Goal: Information Seeking & Learning: Learn about a topic

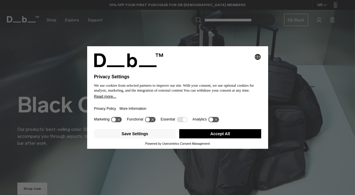
click at [311, 71] on div "Selecting an option will immediately change the language Privacy Settings We us…" at bounding box center [177, 97] width 355 height 195
click at [149, 120] on icon at bounding box center [147, 120] width 4 height 4
click at [153, 121] on icon at bounding box center [153, 120] width 4 height 4
click at [213, 122] on icon at bounding box center [211, 120] width 4 height 4
click at [218, 122] on icon at bounding box center [216, 120] width 4 height 4
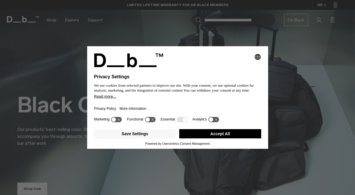
click at [187, 122] on icon at bounding box center [184, 120] width 4 height 4
click at [213, 122] on icon at bounding box center [211, 120] width 4 height 4
click at [218, 121] on icon at bounding box center [216, 120] width 4 height 4
click at [126, 138] on button "Save Settings" at bounding box center [135, 133] width 82 height 9
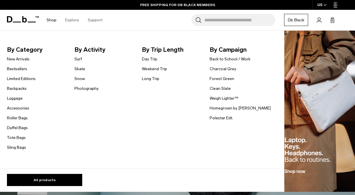
click at [51, 21] on link "Shop" at bounding box center [52, 20] width 10 height 21
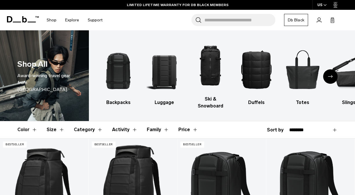
click at [60, 129] on button "Size" at bounding box center [56, 130] width 18 height 17
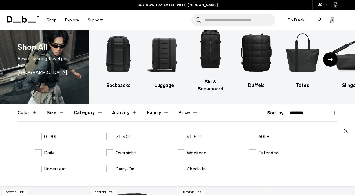
scroll to position [39, 0]
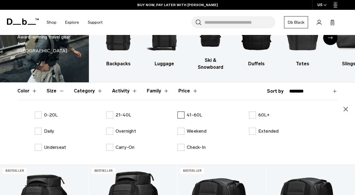
click at [181, 115] on label "41-60L" at bounding box center [189, 115] width 25 height 7
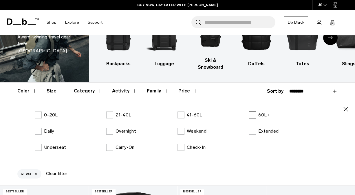
click at [252, 115] on label "60L+" at bounding box center [259, 115] width 21 height 7
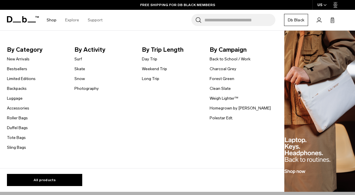
click at [52, 20] on link "Shop" at bounding box center [52, 20] width 10 height 21
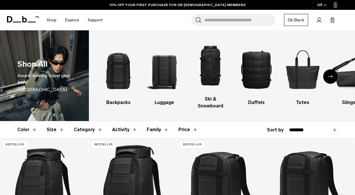
click at [62, 130] on button "Size" at bounding box center [56, 130] width 18 height 17
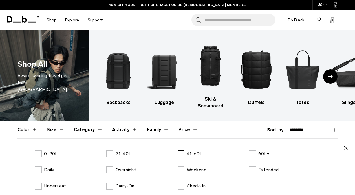
click at [184, 151] on label "41-60L" at bounding box center [189, 154] width 25 height 7
click at [252, 155] on label "60L+" at bounding box center [259, 154] width 21 height 7
click at [346, 147] on icon "button" at bounding box center [345, 148] width 7 height 7
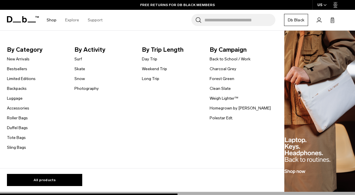
click at [51, 18] on link "Shop" at bounding box center [52, 20] width 10 height 21
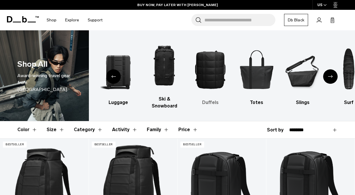
click at [210, 73] on img "4 / 10" at bounding box center [211, 70] width 36 height 54
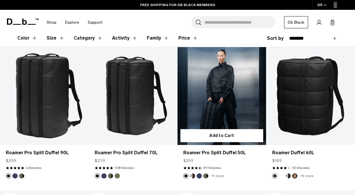
scroll to position [92, 0]
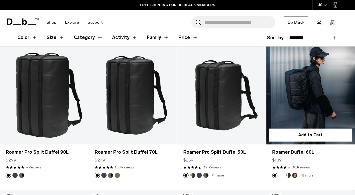
click at [318, 98] on link "Roamer Duffel 60L" at bounding box center [310, 96] width 89 height 98
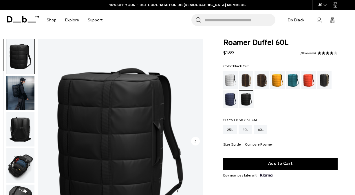
click at [23, 91] on img "button" at bounding box center [20, 93] width 28 height 35
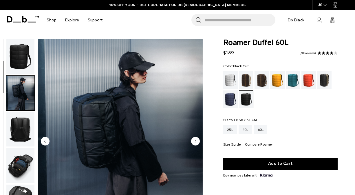
scroll to position [37, 0]
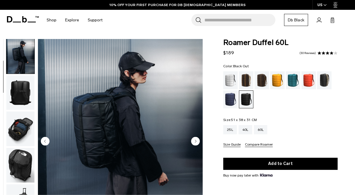
click at [19, 126] on img "button" at bounding box center [20, 129] width 28 height 35
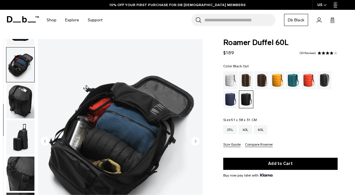
scroll to position [111, 0]
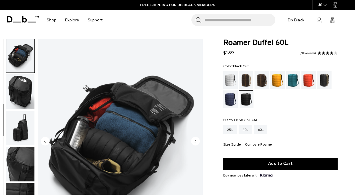
click at [20, 135] on img "button" at bounding box center [20, 128] width 28 height 35
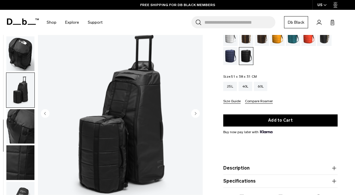
scroll to position [44, 0]
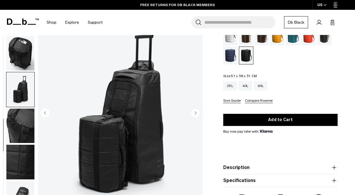
click at [20, 125] on img "button" at bounding box center [20, 126] width 28 height 35
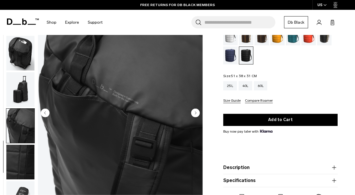
click at [97, 89] on img "7 / 9" at bounding box center [120, 114] width 165 height 206
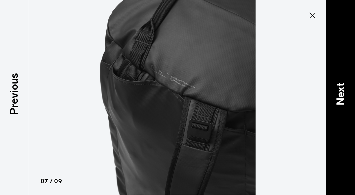
click at [340, 91] on p "Next" at bounding box center [341, 94] width 16 height 23
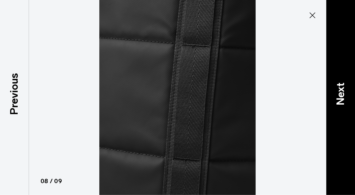
click at [340, 91] on p "Next" at bounding box center [341, 94] width 16 height 23
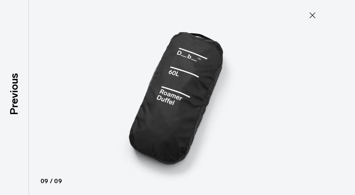
click at [340, 91] on div at bounding box center [177, 97] width 355 height 195
click at [312, 14] on icon at bounding box center [312, 15] width 9 height 9
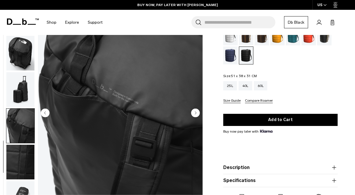
click at [21, 152] on img "button" at bounding box center [20, 162] width 28 height 35
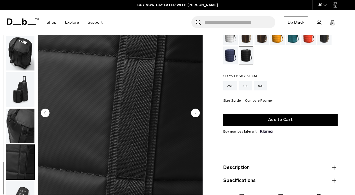
click at [22, 123] on img "button" at bounding box center [20, 126] width 28 height 35
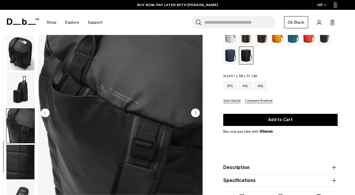
click at [19, 149] on img "button" at bounding box center [20, 162] width 28 height 35
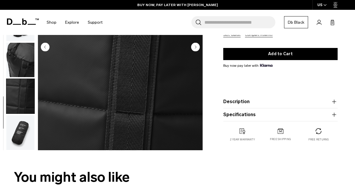
scroll to position [112, 0]
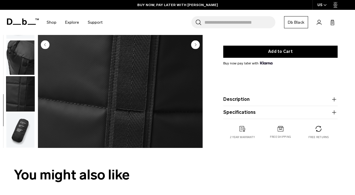
click at [21, 134] on img "button" at bounding box center [20, 130] width 28 height 35
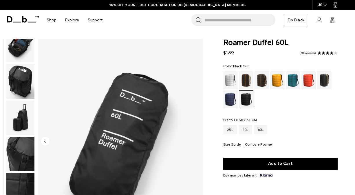
scroll to position [0, 0]
click at [230, 101] on div "Blue Hour" at bounding box center [230, 100] width 15 height 18
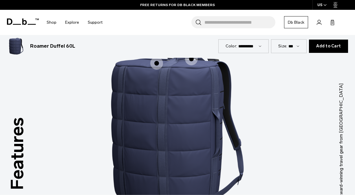
scroll to position [642, 0]
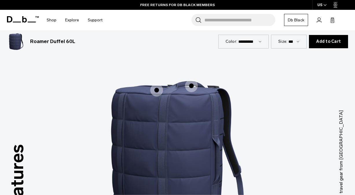
click at [157, 84] on span "1 / 3" at bounding box center [156, 90] width 13 height 13
click at [193, 80] on span "1 / 3" at bounding box center [191, 86] width 13 height 13
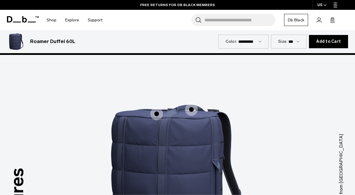
scroll to position [611, 0]
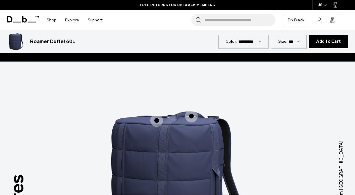
click at [186, 110] on img "1 / 3" at bounding box center [178, 189] width 174 height 217
click at [190, 110] on span "1 / 3" at bounding box center [191, 116] width 13 height 13
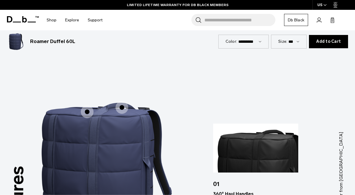
scroll to position [620, 0]
click at [89, 106] on span "1 / 3" at bounding box center [87, 112] width 13 height 13
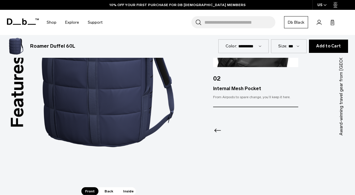
scroll to position [752, 0]
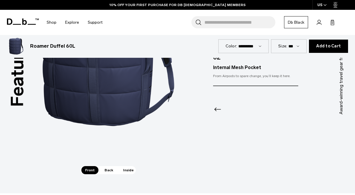
click at [107, 166] on span "Back" at bounding box center [109, 170] width 16 height 8
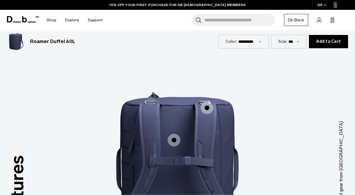
scroll to position [631, 0]
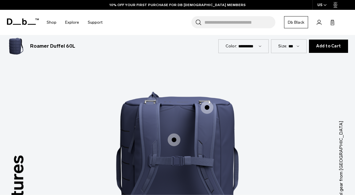
click at [209, 101] on span "2 / 3" at bounding box center [207, 107] width 13 height 13
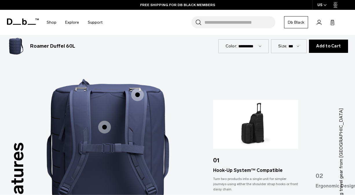
scroll to position [645, 0]
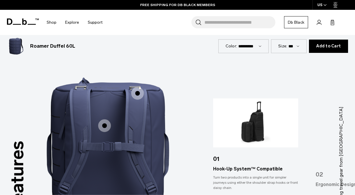
click at [105, 120] on span "2 / 3" at bounding box center [104, 126] width 13 height 13
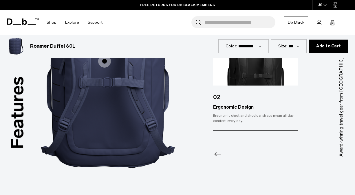
scroll to position [719, 0]
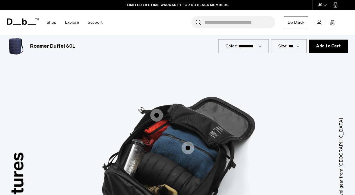
scroll to position [630, 0]
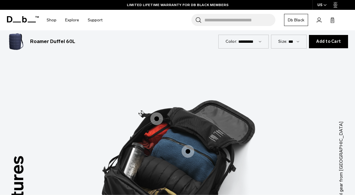
click at [156, 113] on span "3 / 3" at bounding box center [156, 119] width 13 height 13
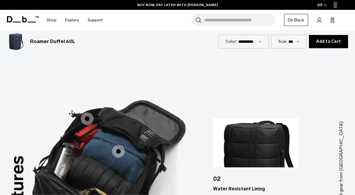
click at [118, 145] on span "3 / 3" at bounding box center [118, 151] width 13 height 13
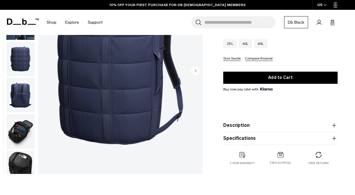
scroll to position [88, 0]
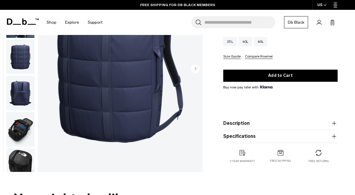
click at [333, 122] on icon "button" at bounding box center [334, 123] width 7 height 7
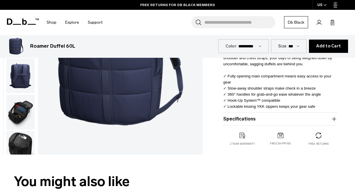
scroll to position [176, 0]
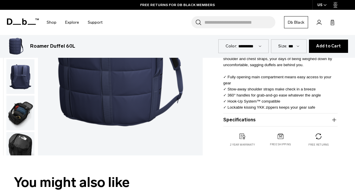
click at [335, 119] on icon "button" at bounding box center [334, 120] width 7 height 7
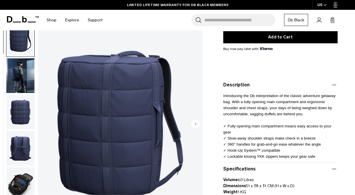
scroll to position [125, 0]
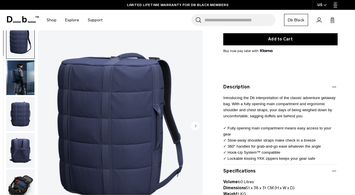
click at [15, 74] on img "button" at bounding box center [20, 77] width 28 height 35
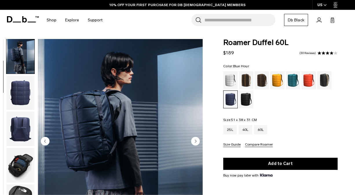
scroll to position [0, 0]
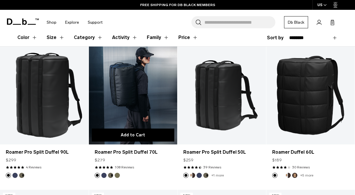
click at [137, 134] on button "Add to Cart" at bounding box center [133, 135] width 83 height 13
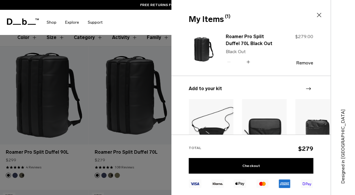
click at [134, 94] on div at bounding box center [177, 97] width 355 height 195
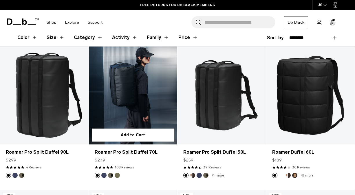
click at [139, 79] on link "Roamer Pro Split Duffel 70L" at bounding box center [133, 96] width 89 height 98
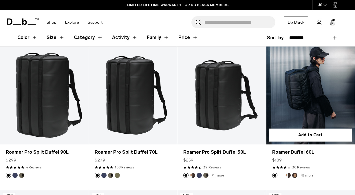
click at [316, 116] on link "Roamer Duffel 60L" at bounding box center [310, 96] width 89 height 98
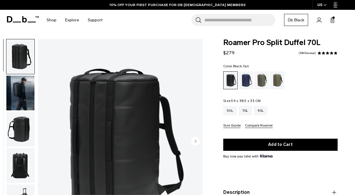
click at [25, 92] on img "button" at bounding box center [20, 93] width 28 height 35
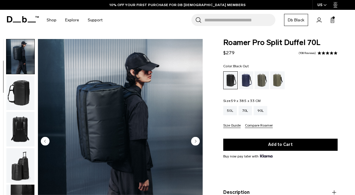
scroll to position [37, 0]
click at [21, 95] on img "button" at bounding box center [20, 93] width 28 height 35
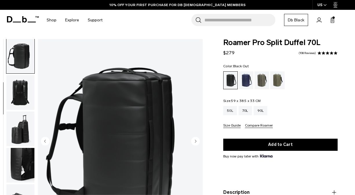
scroll to position [74, 0]
click at [21, 96] on img "button" at bounding box center [20, 92] width 28 height 35
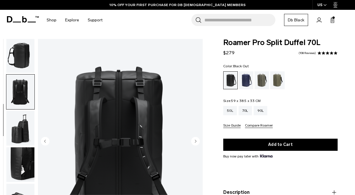
scroll to position [111, 0]
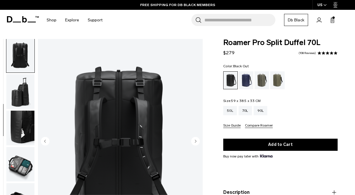
click at [21, 96] on img "button" at bounding box center [20, 91] width 28 height 35
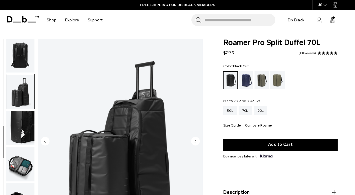
scroll to position [124, 0]
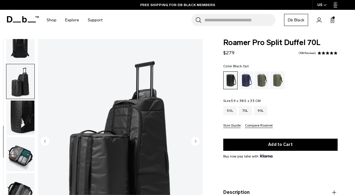
click at [25, 107] on img "button" at bounding box center [20, 118] width 28 height 35
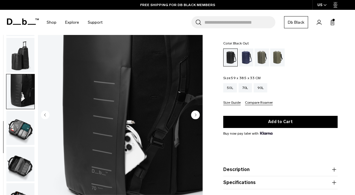
scroll to position [31, 0]
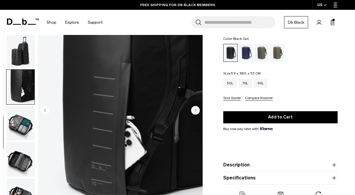
click at [27, 123] on img "button" at bounding box center [20, 123] width 28 height 35
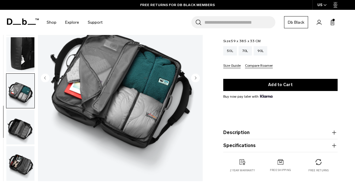
scroll to position [64, 0]
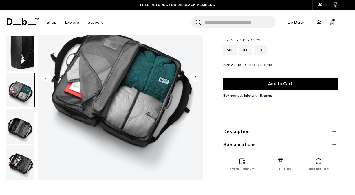
click at [24, 135] on img "button" at bounding box center [20, 126] width 28 height 35
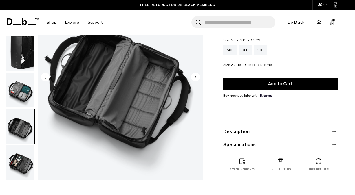
click at [23, 157] on img "button" at bounding box center [20, 163] width 28 height 35
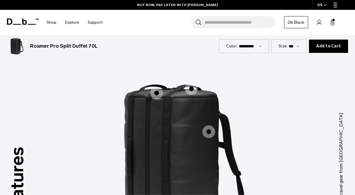
scroll to position [607, 0]
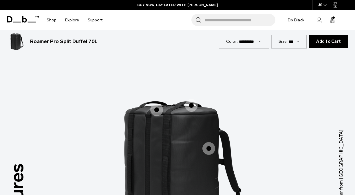
click at [157, 104] on span "1 / 3" at bounding box center [156, 110] width 13 height 13
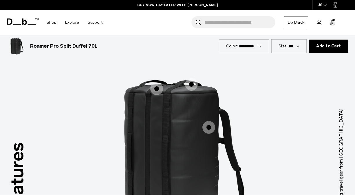
scroll to position [623, 0]
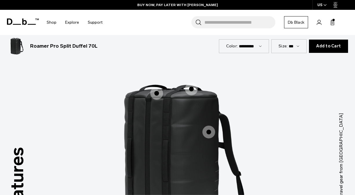
click at [158, 87] on span "1 / 3" at bounding box center [156, 93] width 13 height 13
click at [157, 87] on span "1 / 3" at bounding box center [156, 93] width 13 height 13
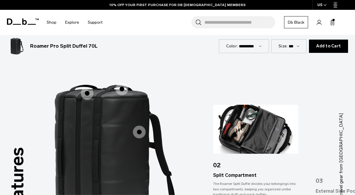
click at [125, 83] on span "1 / 3" at bounding box center [122, 89] width 13 height 13
click at [121, 83] on span "1 / 3" at bounding box center [122, 89] width 13 height 13
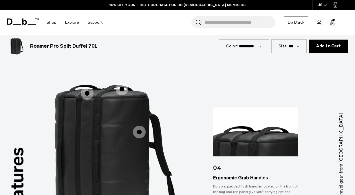
click at [139, 126] on span "1 / 3" at bounding box center [139, 132] width 13 height 13
click at [141, 126] on span "1 / 3" at bounding box center [139, 132] width 13 height 13
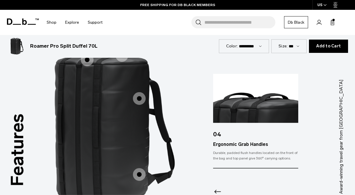
scroll to position [660, 0]
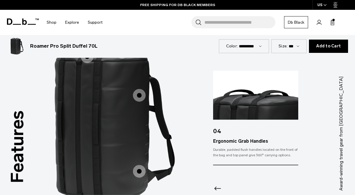
click at [140, 89] on span "1 / 3" at bounding box center [139, 95] width 13 height 13
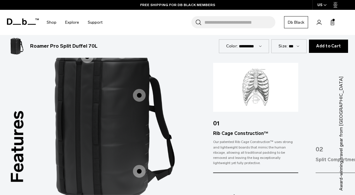
click at [140, 89] on span "1 / 3" at bounding box center [139, 95] width 13 height 13
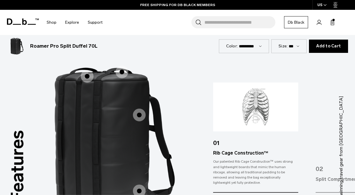
scroll to position [639, 0]
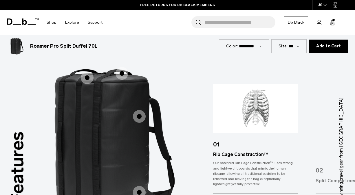
click at [140, 186] on span "1 / 3" at bounding box center [139, 192] width 13 height 13
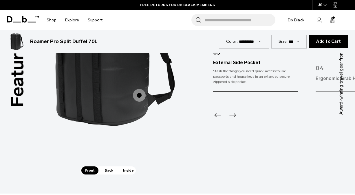
scroll to position [727, 0]
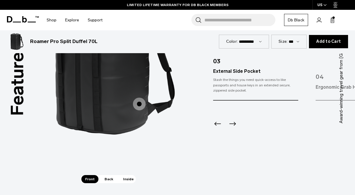
click at [107, 175] on span "Back" at bounding box center [109, 179] width 16 height 8
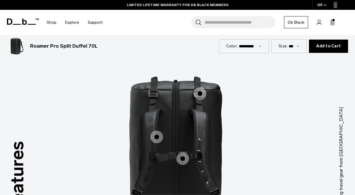
scroll to position [623, 0]
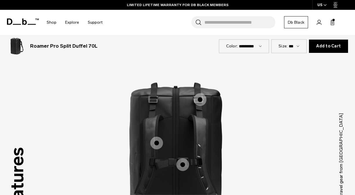
click at [200, 94] on span "2 / 3" at bounding box center [200, 100] width 13 height 13
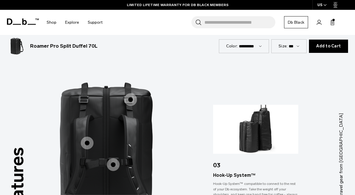
click at [86, 137] on span "2 / 3" at bounding box center [87, 143] width 13 height 13
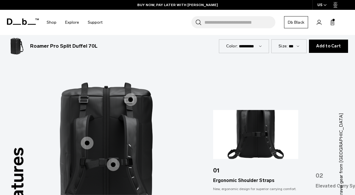
click at [115, 159] on span "2 / 3" at bounding box center [113, 165] width 13 height 13
click at [113, 159] on span "2 / 3" at bounding box center [113, 165] width 13 height 13
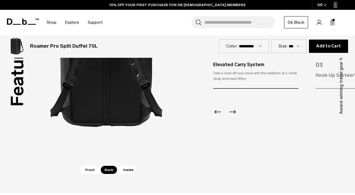
scroll to position [741, 0]
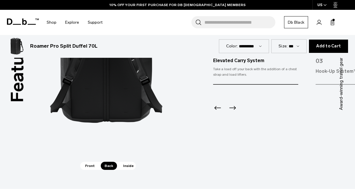
click at [124, 162] on span "Inside" at bounding box center [128, 166] width 18 height 8
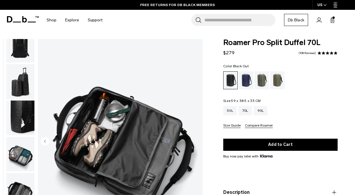
scroll to position [0, 0]
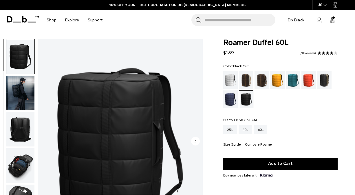
click at [19, 165] on img "button" at bounding box center [20, 166] width 28 height 35
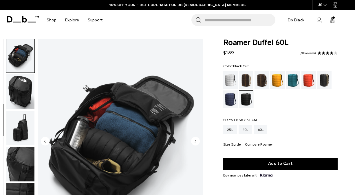
click at [22, 92] on img "button" at bounding box center [20, 91] width 28 height 35
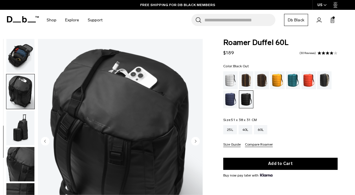
scroll to position [124, 0]
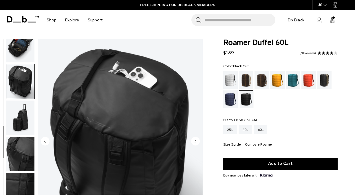
click at [24, 46] on img "button" at bounding box center [20, 45] width 28 height 35
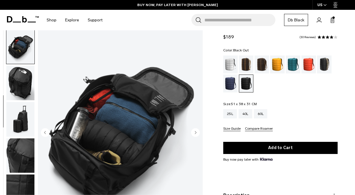
scroll to position [4, 0]
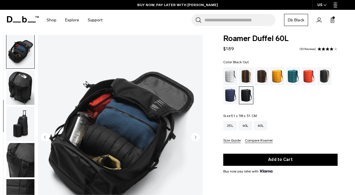
click at [21, 84] on img "button" at bounding box center [20, 87] width 28 height 35
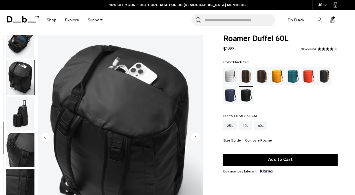
click at [23, 48] on img "button" at bounding box center [20, 41] width 28 height 35
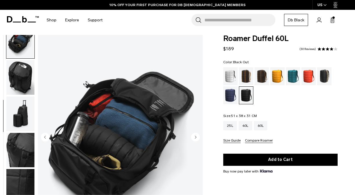
scroll to position [111, 0]
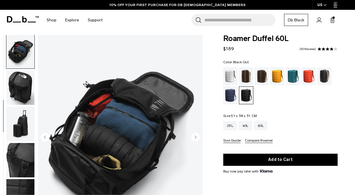
click at [17, 120] on img "button" at bounding box center [20, 124] width 28 height 35
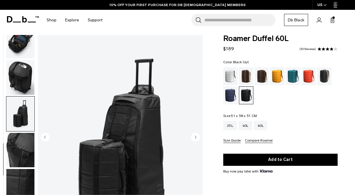
click at [19, 143] on img "button" at bounding box center [20, 150] width 28 height 35
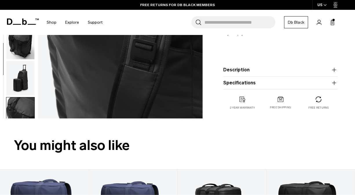
scroll to position [139, 0]
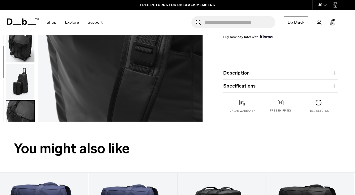
click at [333, 86] on icon "button" at bounding box center [334, 86] width 4 height 0
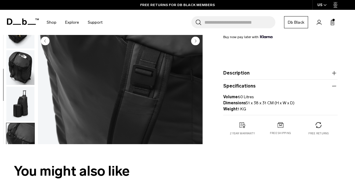
click at [336, 73] on icon "button" at bounding box center [334, 73] width 7 height 7
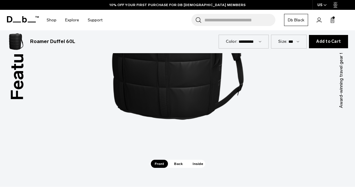
scroll to position [830, 0]
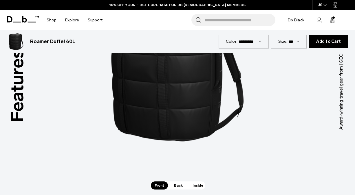
click at [178, 182] on span "Back" at bounding box center [178, 186] width 16 height 8
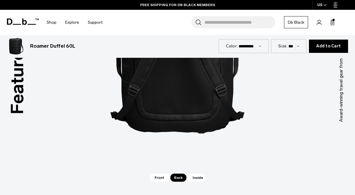
click at [195, 174] on span "Inside" at bounding box center [198, 178] width 18 height 8
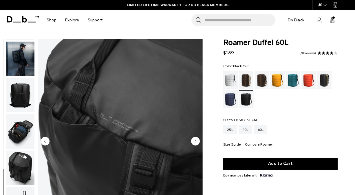
scroll to position [0, 0]
click at [25, 131] on img "button" at bounding box center [20, 131] width 28 height 35
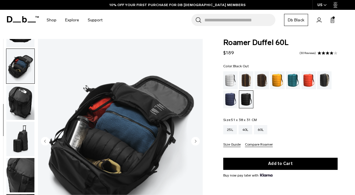
scroll to position [111, 0]
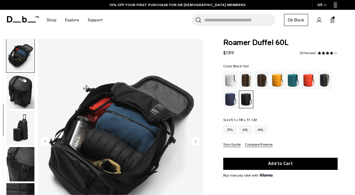
click at [17, 130] on img "button" at bounding box center [20, 128] width 28 height 35
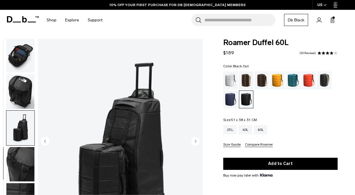
scroll to position [124, 0]
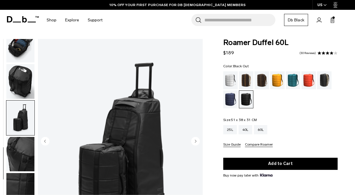
click at [19, 144] on img "button" at bounding box center [20, 154] width 28 height 35
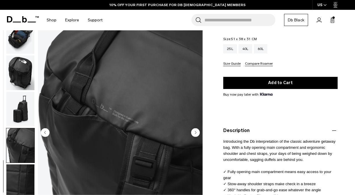
scroll to position [99, 0]
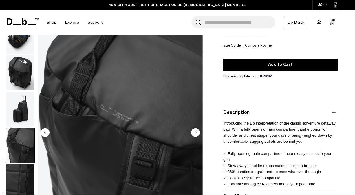
click at [17, 172] on img "button" at bounding box center [20, 182] width 28 height 35
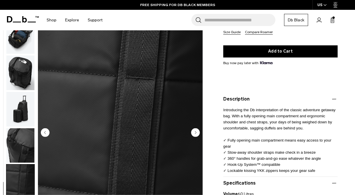
scroll to position [114, 0]
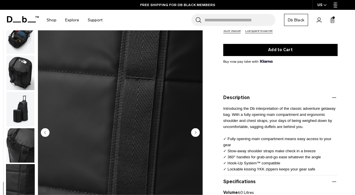
click at [195, 132] on icon "Next slide" at bounding box center [195, 132] width 1 height 3
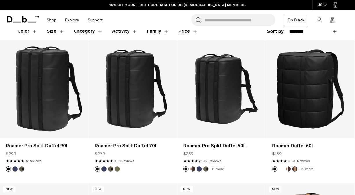
scroll to position [99, 0]
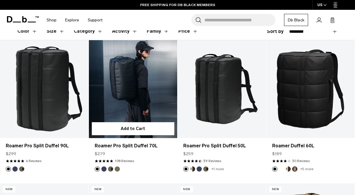
click at [135, 100] on link "Roamer Pro Split Duffel 70L" at bounding box center [133, 89] width 89 height 98
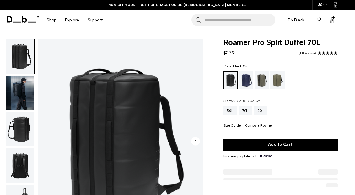
click at [21, 94] on img "button" at bounding box center [20, 93] width 28 height 35
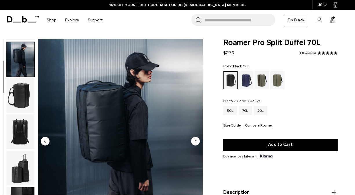
scroll to position [37, 0]
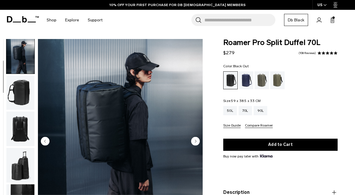
click at [22, 98] on img "button" at bounding box center [20, 93] width 28 height 35
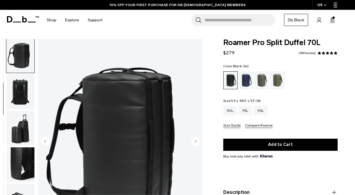
click at [22, 97] on img "button" at bounding box center [20, 92] width 28 height 35
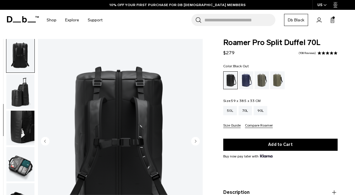
click at [22, 109] on img "button" at bounding box center [20, 91] width 28 height 35
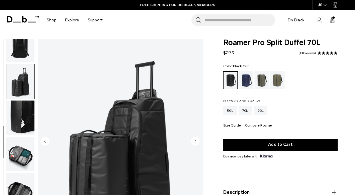
click at [22, 113] on img "button" at bounding box center [20, 118] width 28 height 35
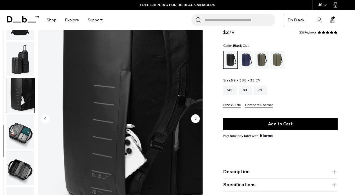
scroll to position [23, 0]
click at [25, 134] on img "button" at bounding box center [20, 131] width 28 height 35
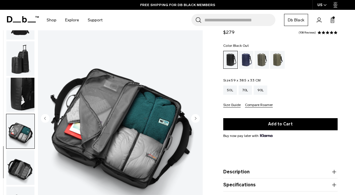
click at [25, 173] on img "button" at bounding box center [20, 168] width 28 height 35
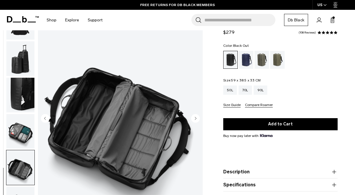
click at [86, 115] on img "8 / 9" at bounding box center [120, 119] width 165 height 206
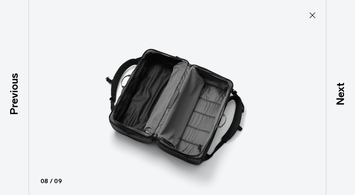
click at [313, 15] on icon at bounding box center [312, 15] width 6 height 6
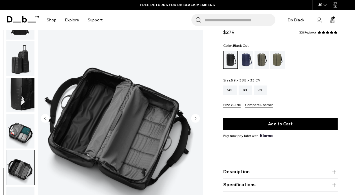
click at [22, 67] on img "button" at bounding box center [20, 58] width 28 height 35
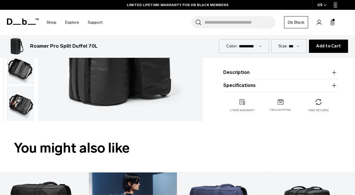
scroll to position [92, 0]
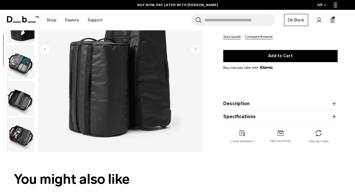
click at [335, 116] on icon "button" at bounding box center [334, 116] width 7 height 7
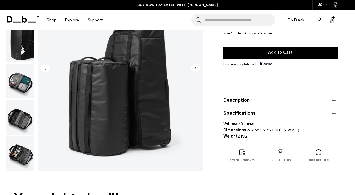
click at [334, 102] on icon "button" at bounding box center [334, 100] width 0 height 4
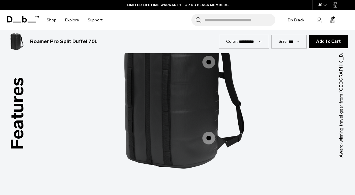
scroll to position [819, 0]
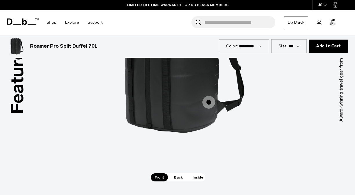
click at [197, 174] on span "Inside" at bounding box center [198, 178] width 18 height 8
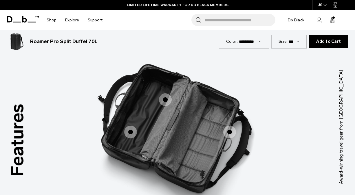
scroll to position [757, 0]
click at [166, 94] on span "3 / 3" at bounding box center [165, 100] width 13 height 13
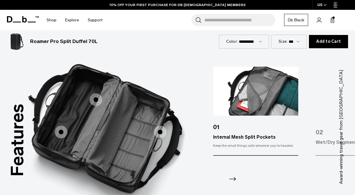
click at [61, 126] on span "3 / 3" at bounding box center [61, 132] width 13 height 13
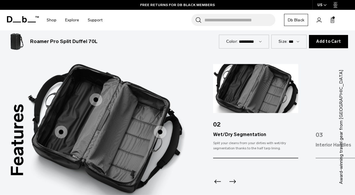
click at [99, 94] on span "3 / 3" at bounding box center [95, 100] width 13 height 13
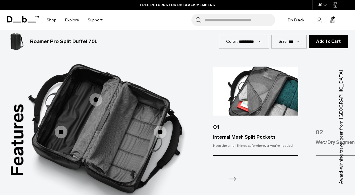
click at [159, 126] on span "3 / 3" at bounding box center [160, 132] width 13 height 13
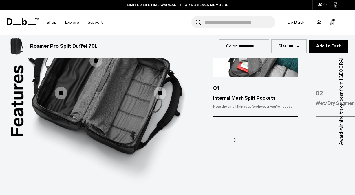
scroll to position [738, 0]
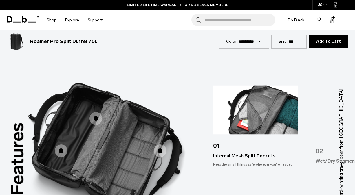
click at [233, 194] on icon "Next slide" at bounding box center [232, 198] width 9 height 9
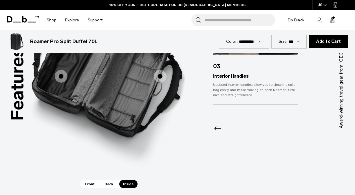
scroll to position [815, 0]
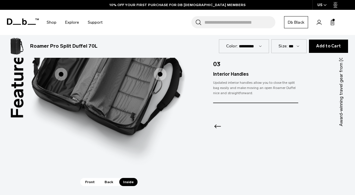
click at [108, 178] on span "Back" at bounding box center [109, 182] width 16 height 8
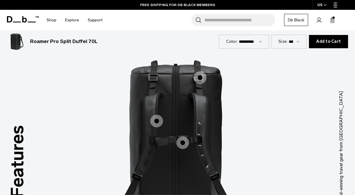
scroll to position [726, 0]
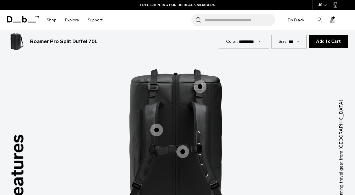
click at [156, 124] on span "2 / 3" at bounding box center [156, 130] width 13 height 13
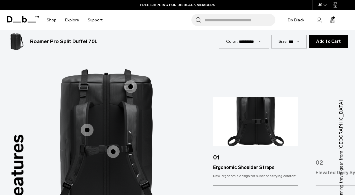
click at [315, 124] on div "01 Ergonomic Shoulder Straps New, ergonomic design for superior carrying comfor…" at bounding box center [284, 157] width 142 height 121
click at [114, 146] on span "2 / 3" at bounding box center [113, 152] width 13 height 13
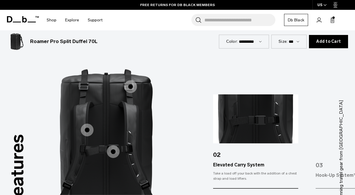
click at [132, 80] on span "2 / 3" at bounding box center [130, 86] width 13 height 13
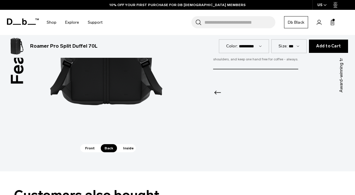
scroll to position [819, 0]
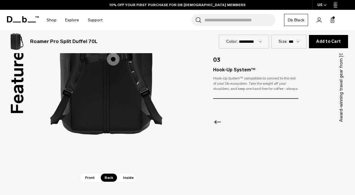
click at [85, 174] on span "Front" at bounding box center [89, 178] width 17 height 8
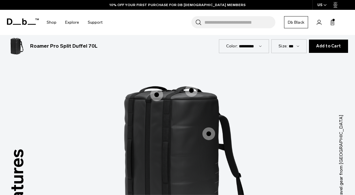
scroll to position [710, 0]
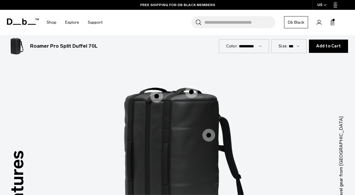
click at [157, 90] on span "1 / 3" at bounding box center [156, 96] width 13 height 13
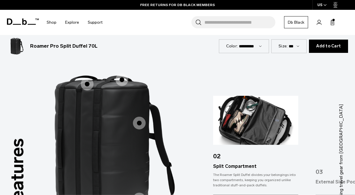
scroll to position [723, 0]
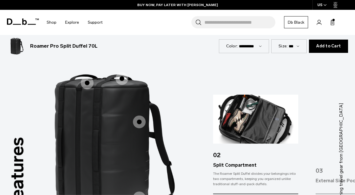
click at [138, 116] on span "1 / 3" at bounding box center [139, 122] width 13 height 13
click at [322, 140] on div "03 External Side Pocket Stash the things you need quick-access to like passport…" at bounding box center [357, 145] width 85 height 100
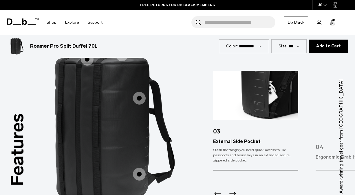
scroll to position [745, 0]
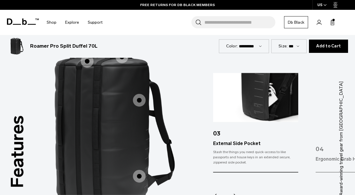
click at [141, 170] on span "1 / 3" at bounding box center [139, 176] width 13 height 13
click at [141, 94] on span "1 / 3" at bounding box center [139, 100] width 13 height 13
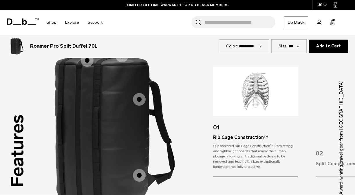
scroll to position [743, 0]
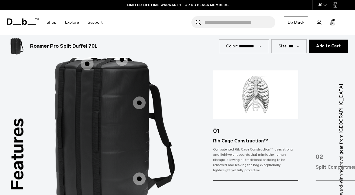
click at [140, 173] on span "1 / 3" at bounding box center [139, 179] width 13 height 13
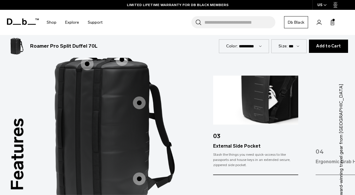
click at [330, 102] on img "4 / 4" at bounding box center [358, 100] width 85 height 49
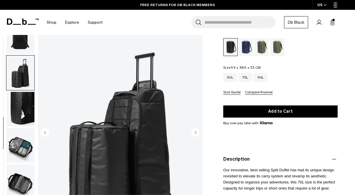
scroll to position [35, 0]
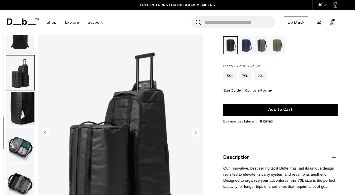
click at [28, 183] on img "button" at bounding box center [20, 182] width 28 height 35
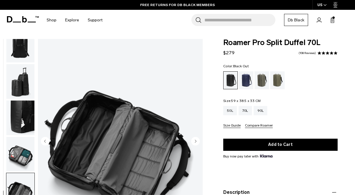
scroll to position [0, 0]
